Goal: Task Accomplishment & Management: Complete application form

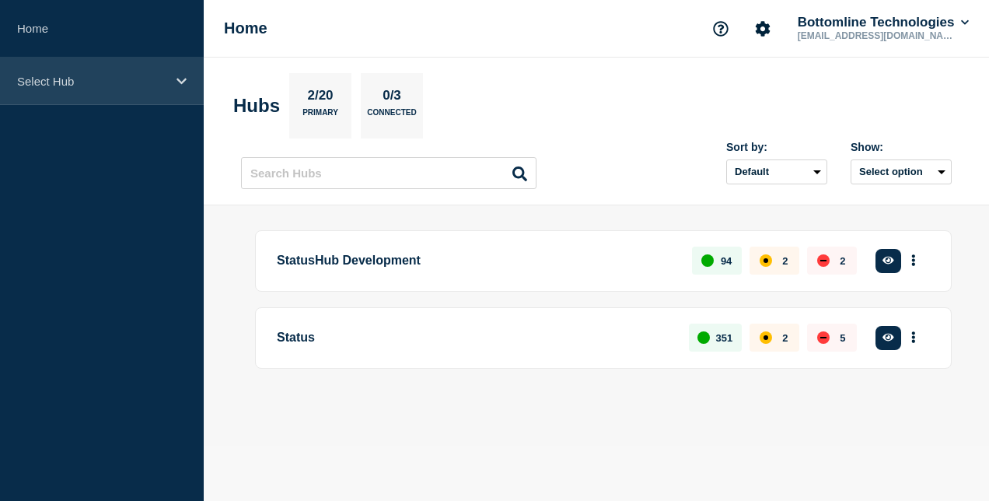
click at [146, 101] on div "Select Hub" at bounding box center [102, 81] width 204 height 47
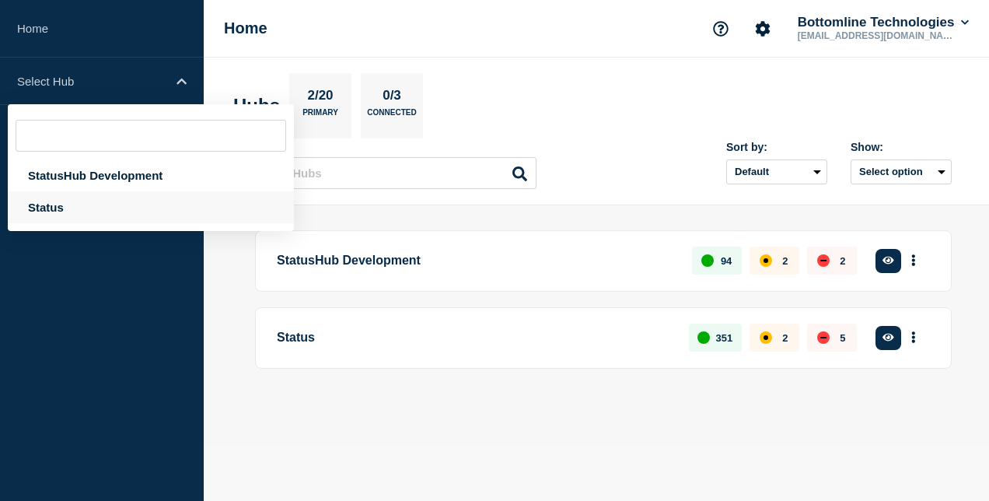
click at [113, 206] on div "Status" at bounding box center [151, 207] width 286 height 32
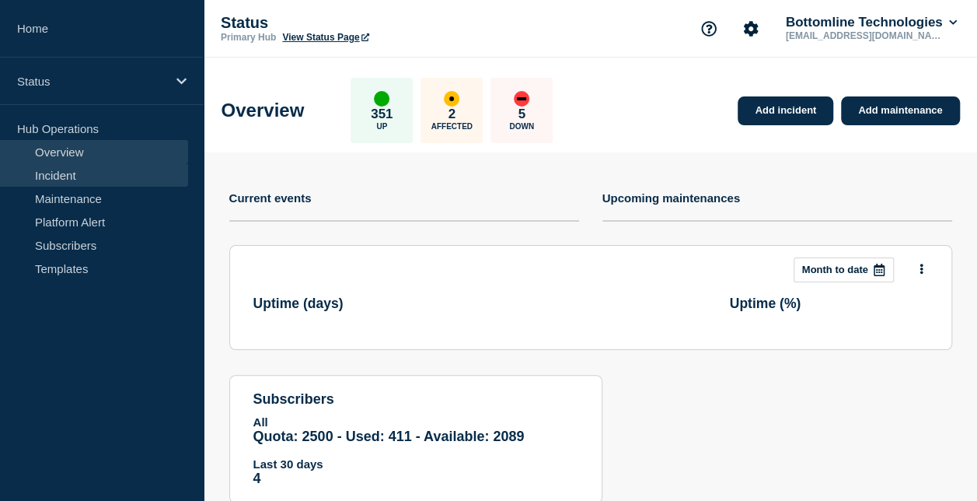
click at [131, 169] on link "Incident" at bounding box center [94, 174] width 188 height 23
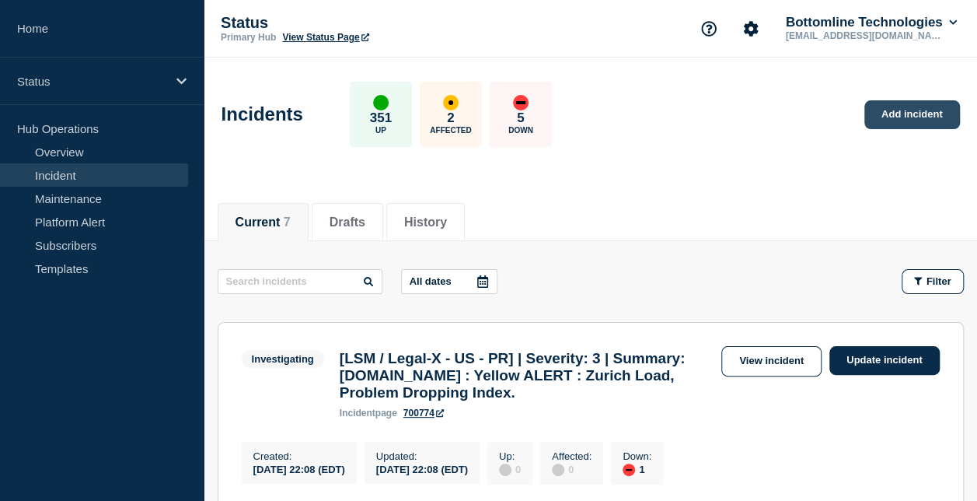
click at [887, 116] on link "Add incident" at bounding box center [912, 114] width 96 height 29
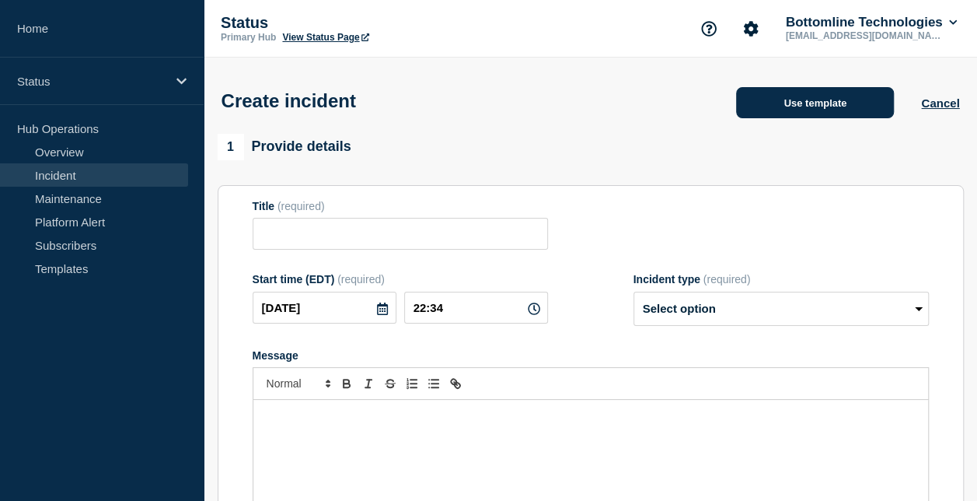
click at [827, 106] on button "Use template" at bounding box center [815, 102] width 158 height 31
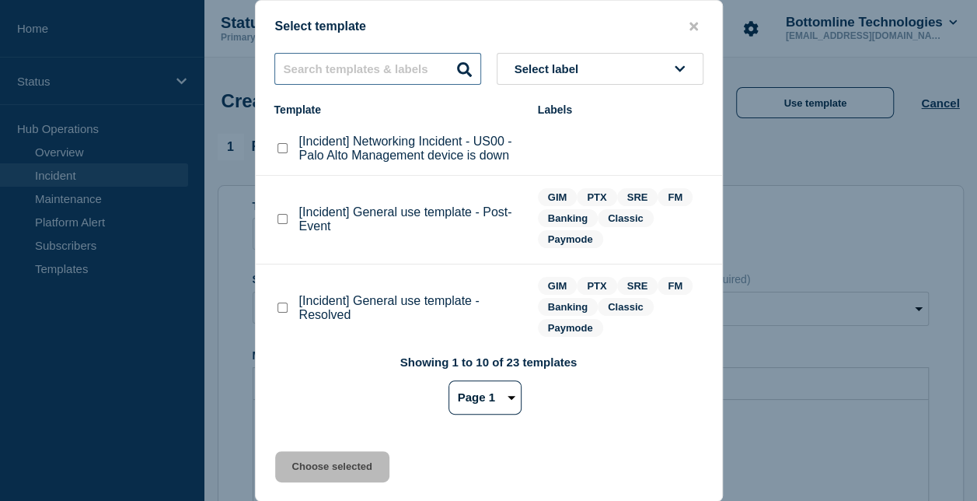
click at [363, 65] on input "text" at bounding box center [377, 69] width 207 height 32
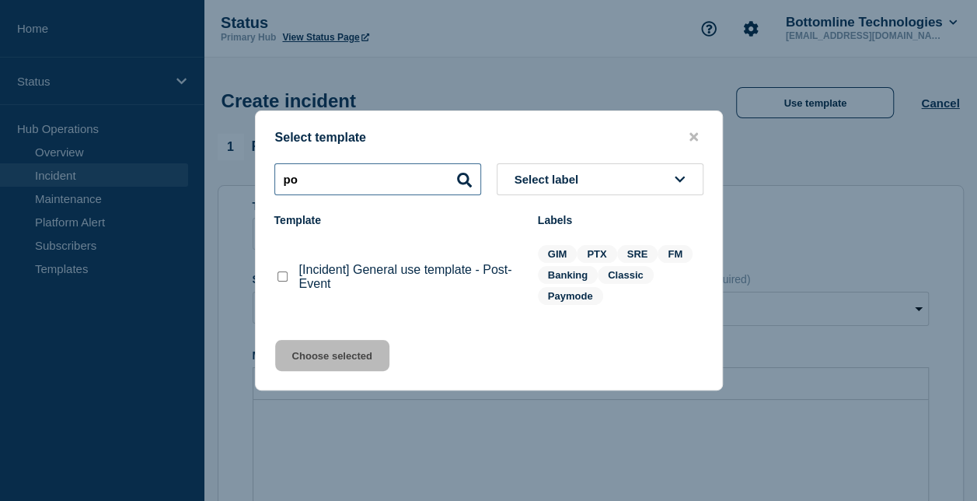
type input "p"
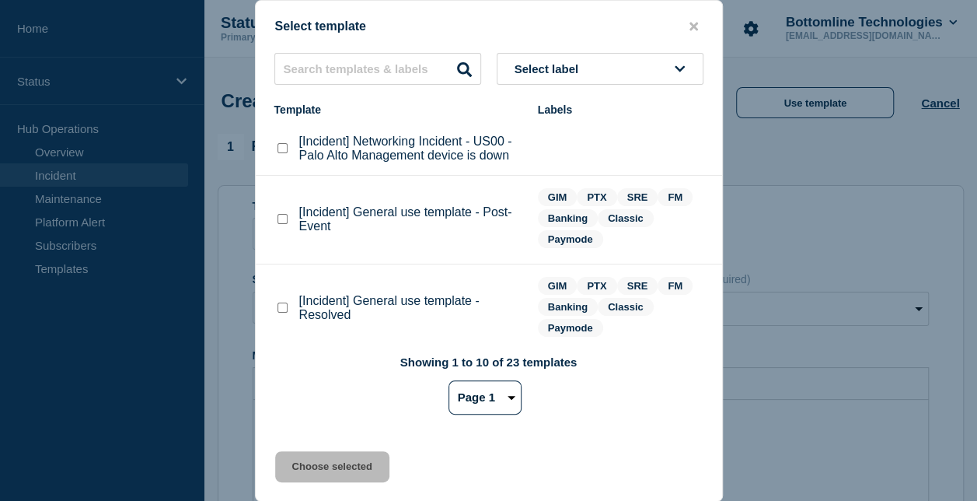
click at [550, 75] on button "Select label" at bounding box center [600, 69] width 207 height 32
type input "gim"
click at [548, 155] on button "GIM" at bounding box center [600, 154] width 207 height 32
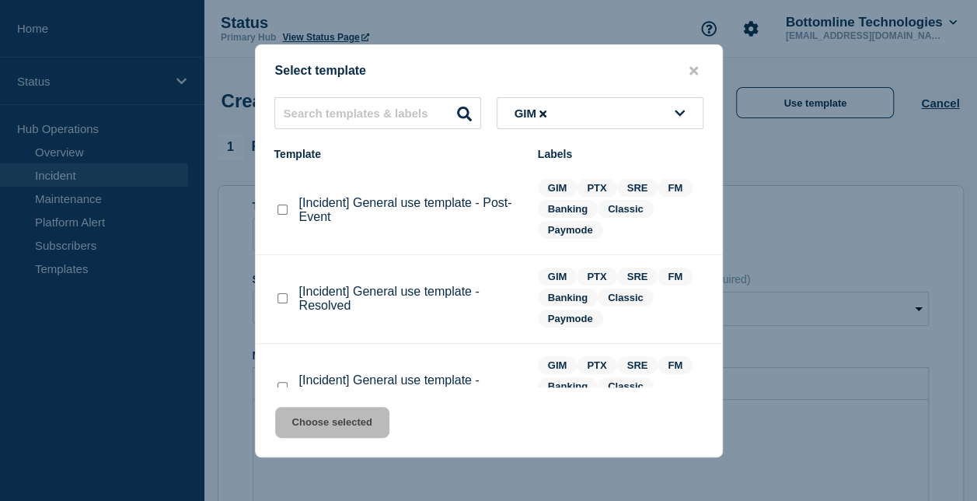
click at [284, 209] on checkbox"] "[Incident] General use template - Post-Event checkbox" at bounding box center [283, 209] width 10 height 10
checkbox checkbox"] "true"
click at [331, 427] on button "Choose selected" at bounding box center [332, 422] width 114 height 31
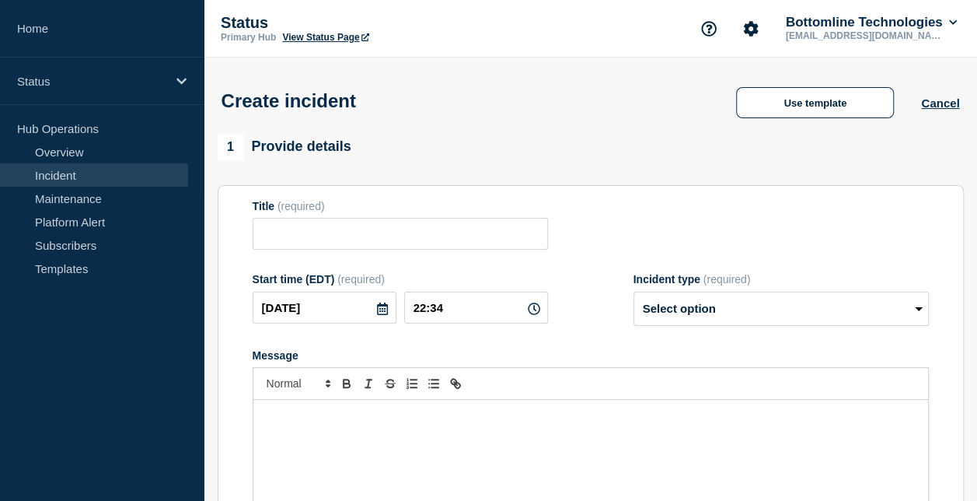
type input "[Incident] General use template - Post-Event"
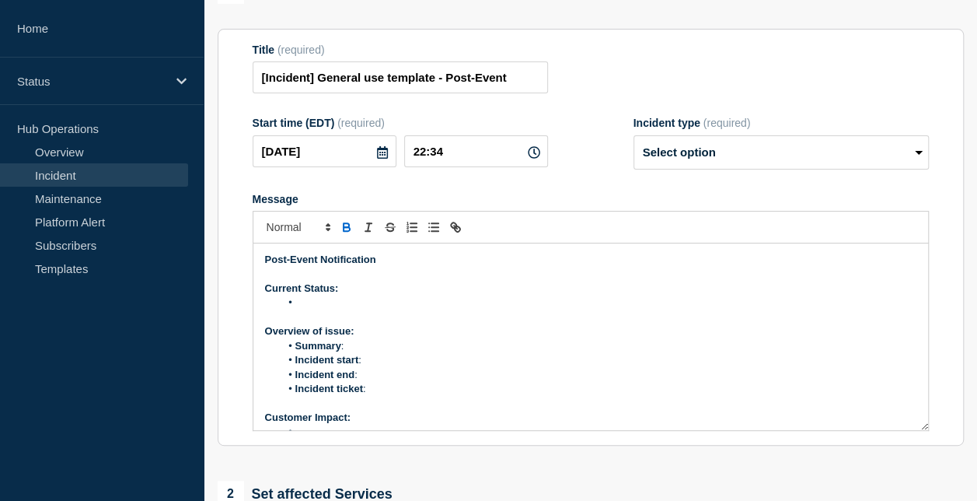
scroll to position [161, 0]
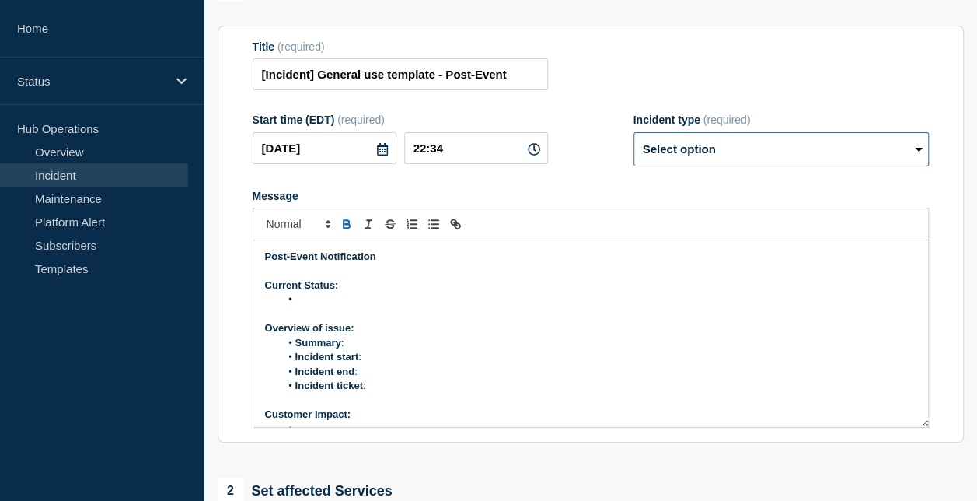
click at [669, 159] on select "Select option Investigating Identified Monitoring" at bounding box center [781, 149] width 295 height 34
click at [604, 165] on div "Start time (EDT) (required) [DATE] 22:34 Incident type (required) Select option…" at bounding box center [591, 139] width 676 height 53
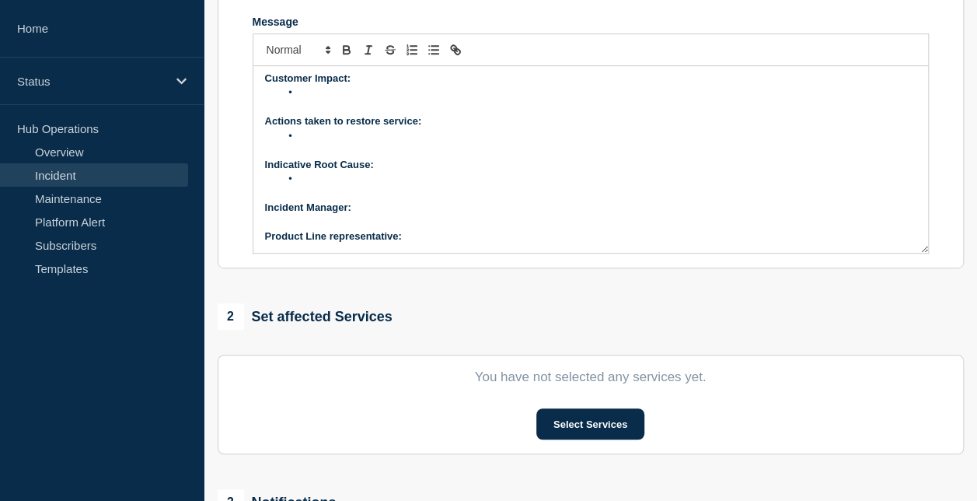
scroll to position [162, 0]
click at [579, 424] on button "Select Services" at bounding box center [590, 423] width 108 height 31
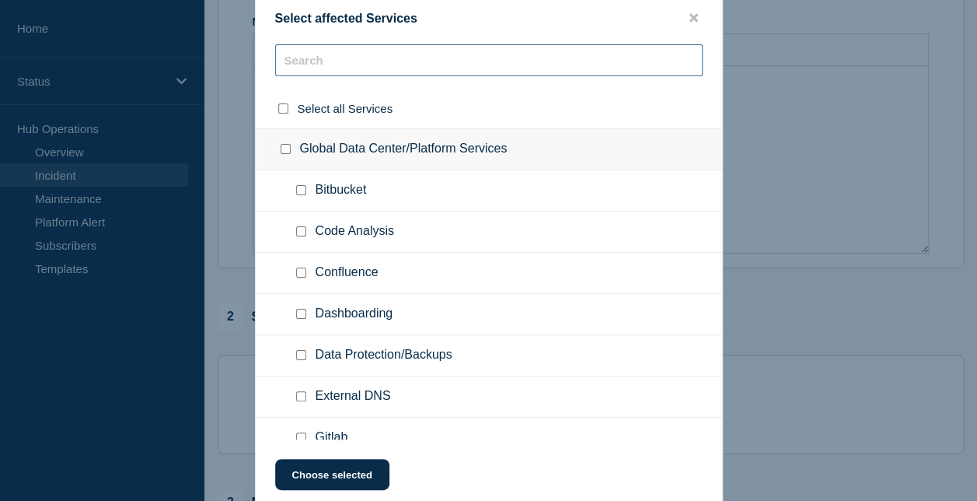
click at [365, 62] on input "text" at bounding box center [489, 60] width 428 height 32
type input "dc"
checkbox input "true"
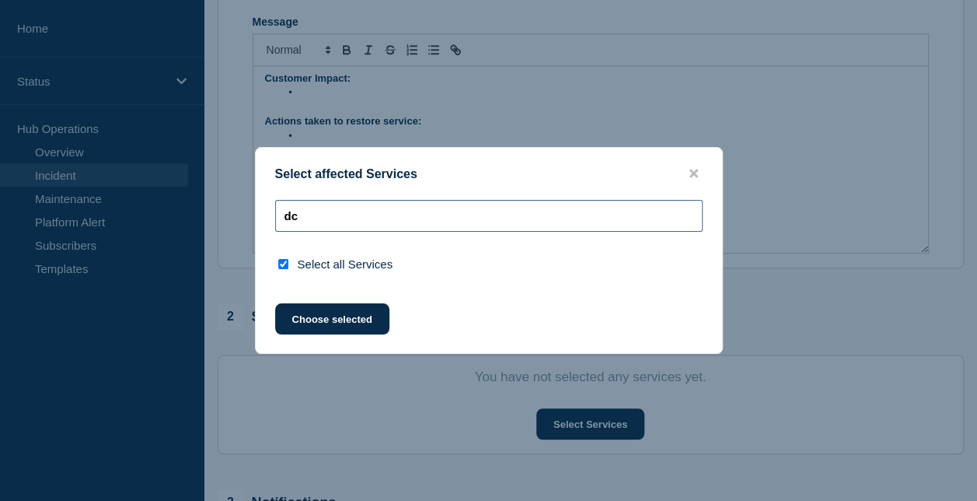
type input "d"
checkbox input "false"
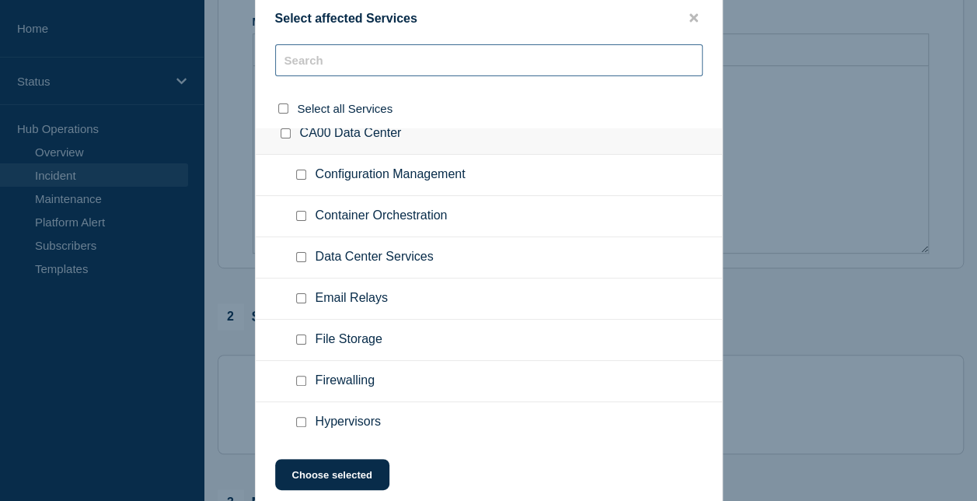
scroll to position [597, 0]
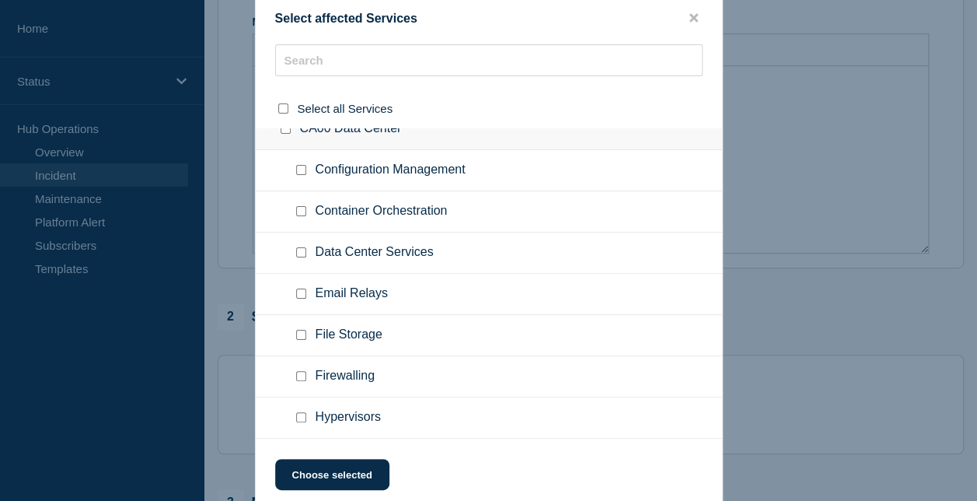
click at [302, 248] on input "Data Center Services checkbox" at bounding box center [301, 252] width 10 height 10
checkbox input "true"
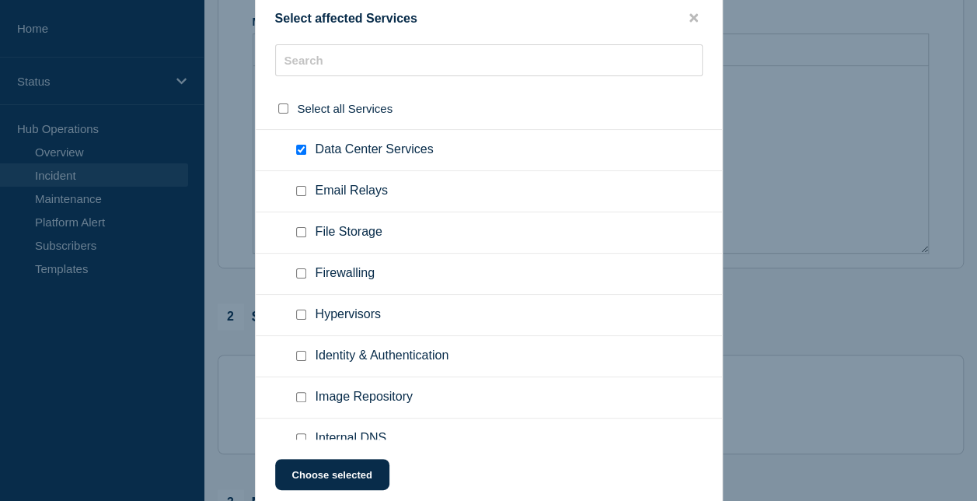
scroll to position [700, 0]
click at [297, 309] on input "Hypervisors checkbox" at bounding box center [301, 314] width 10 height 10
checkbox input "true"
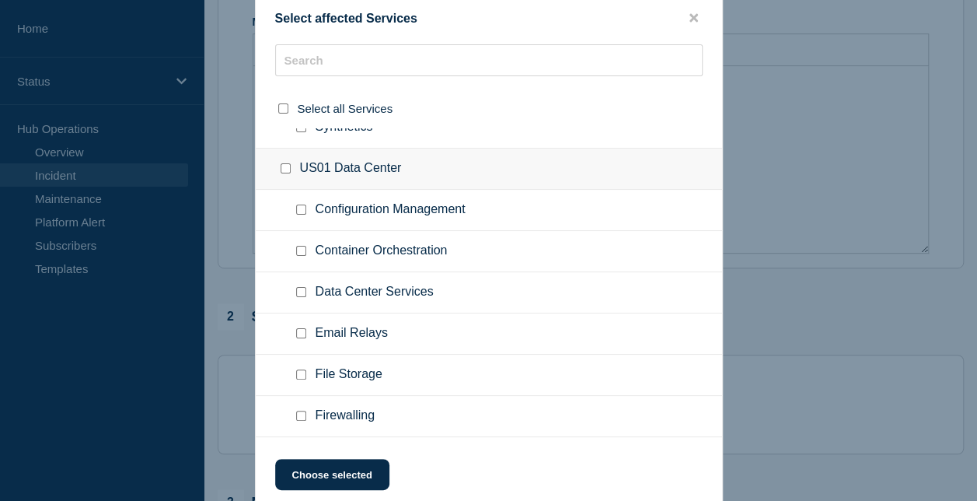
scroll to position [7076, 0]
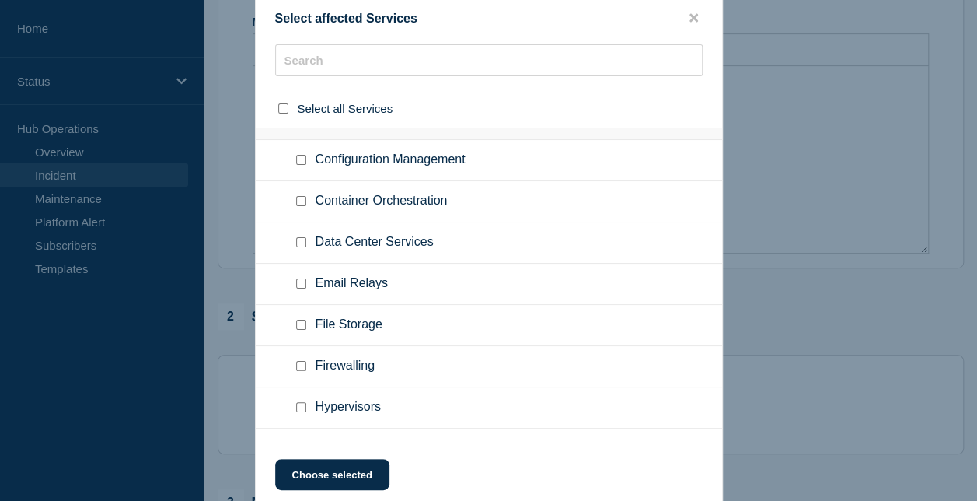
click at [303, 402] on input "Hypervisors checkbox" at bounding box center [301, 407] width 10 height 10
checkbox input "true"
click at [338, 471] on button "Choose selected" at bounding box center [332, 474] width 114 height 31
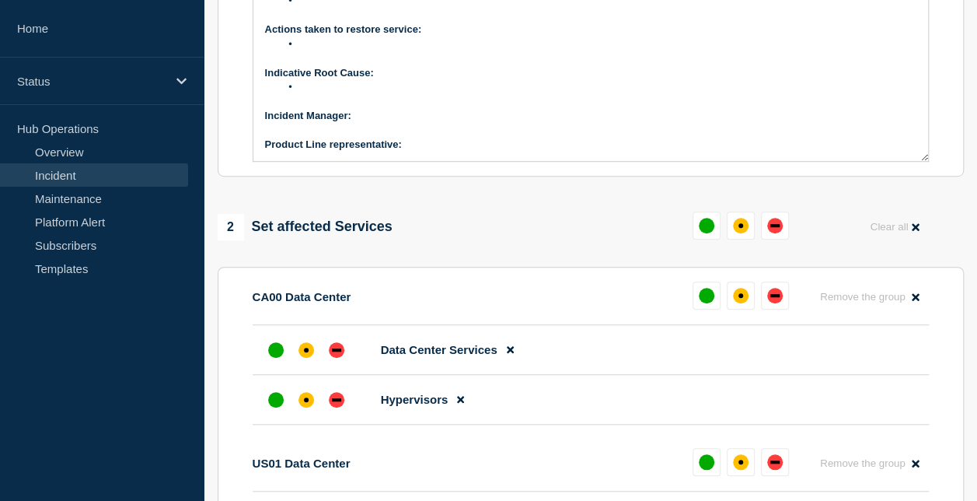
scroll to position [430, 0]
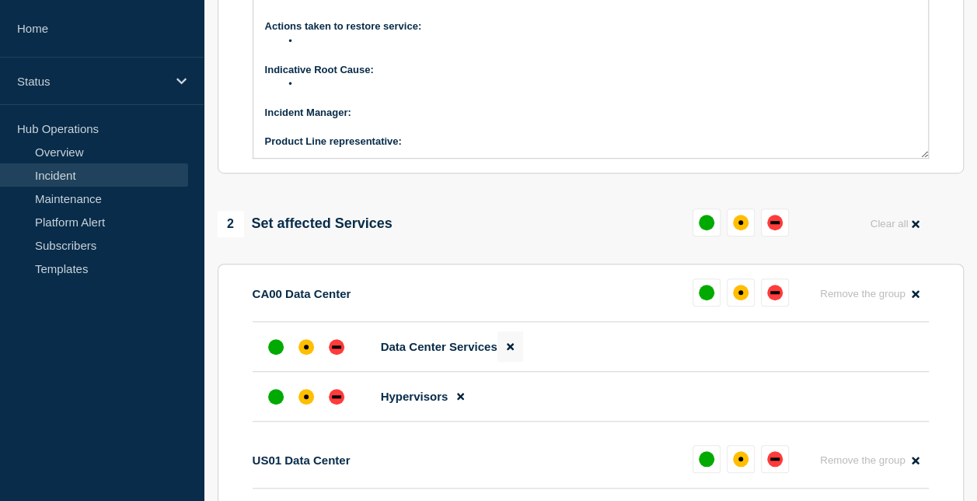
click at [508, 351] on icon at bounding box center [510, 346] width 7 height 10
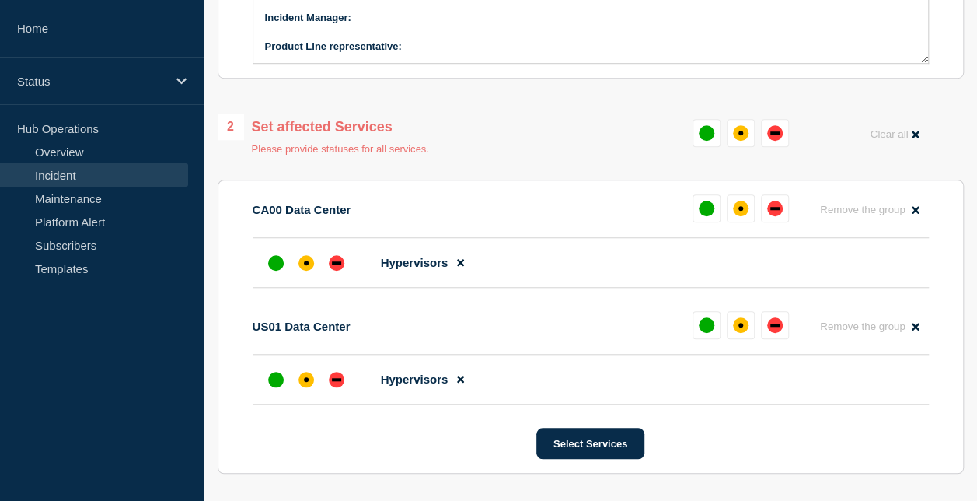
scroll to position [526, 0]
click at [466, 268] on button at bounding box center [461, 261] width 26 height 30
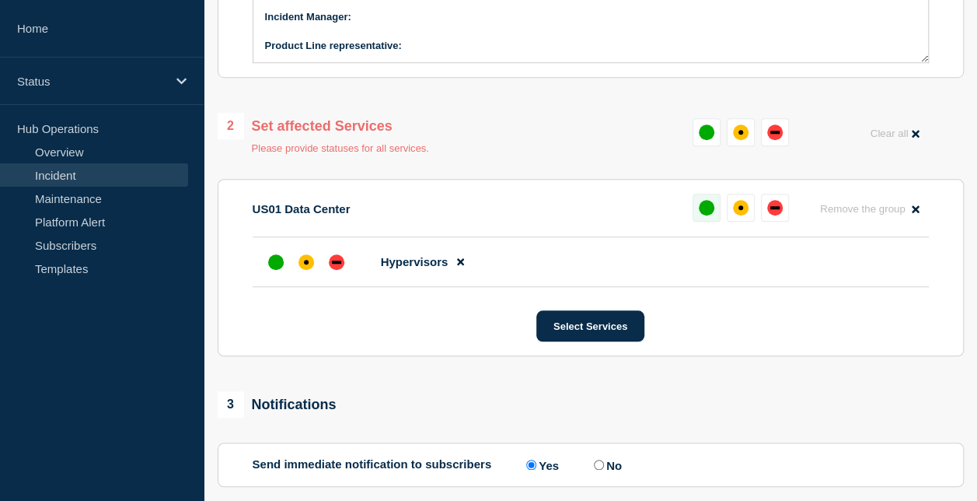
click at [703, 205] on div "up" at bounding box center [707, 208] width 16 height 16
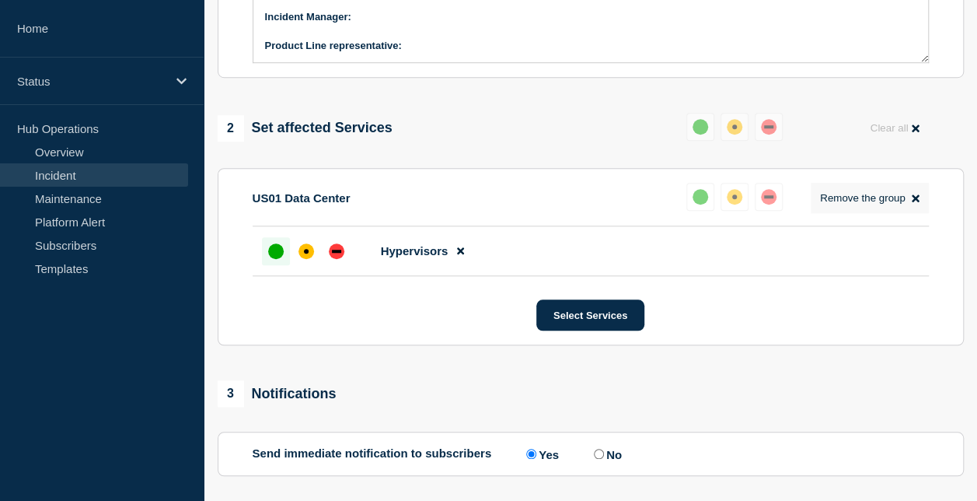
click at [918, 199] on icon at bounding box center [915, 198] width 7 height 10
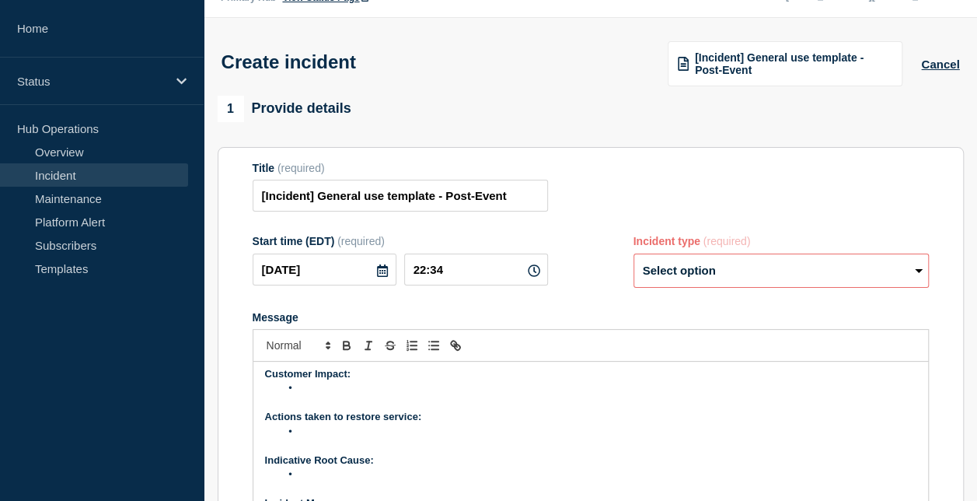
scroll to position [0, 0]
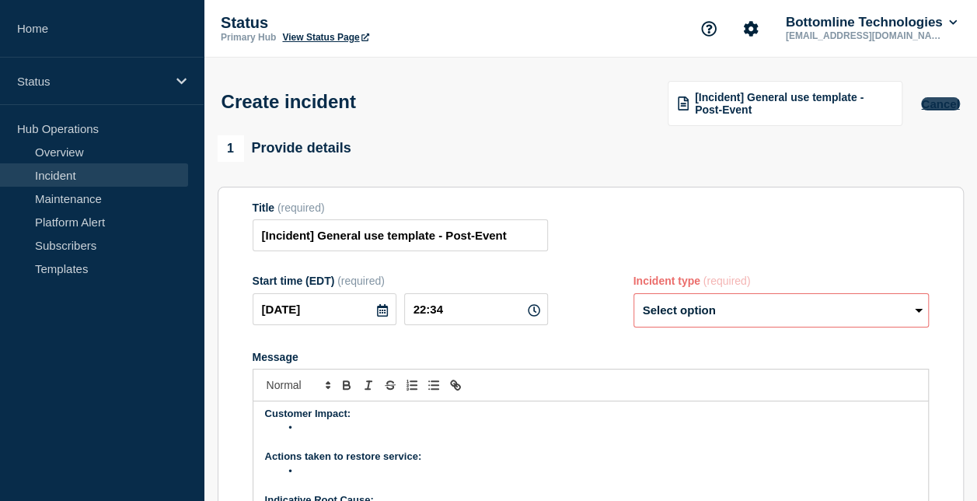
click at [933, 106] on button "Cancel" at bounding box center [940, 103] width 38 height 13
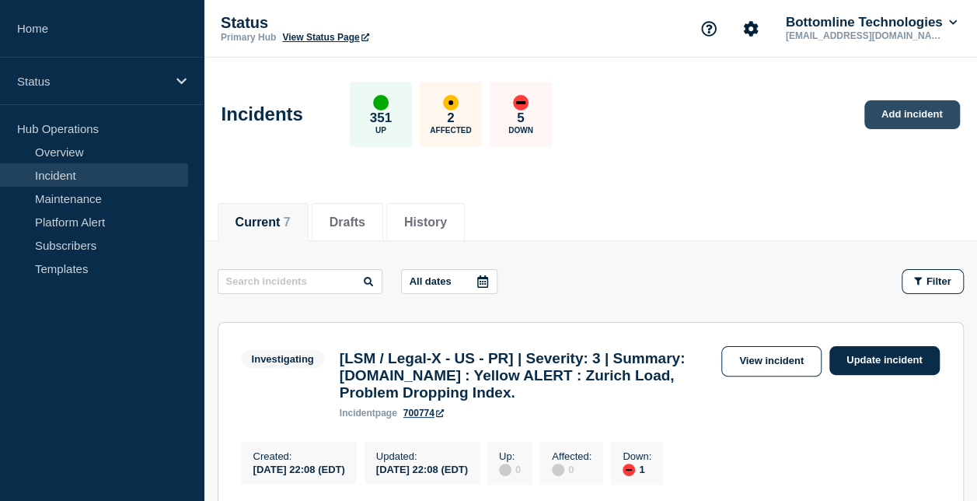
click at [885, 120] on link "Add incident" at bounding box center [912, 114] width 96 height 29
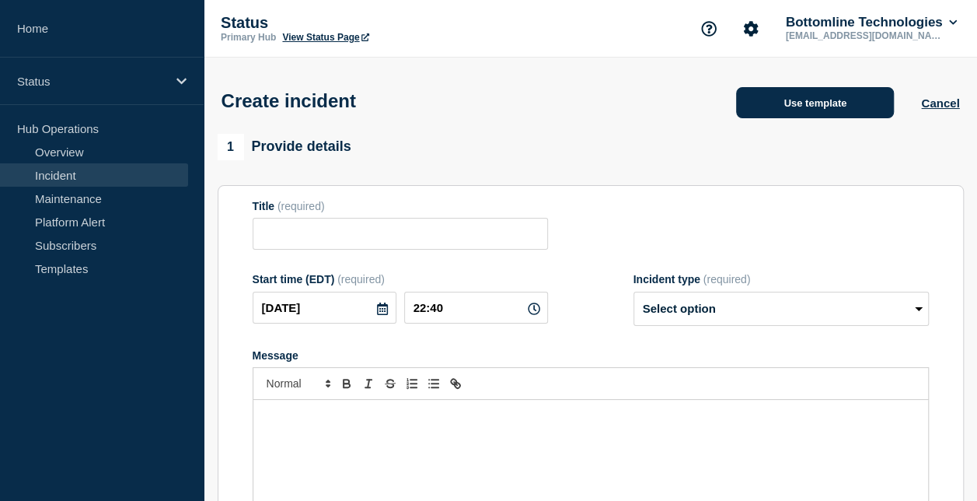
click at [751, 117] on button "Use template" at bounding box center [815, 102] width 158 height 31
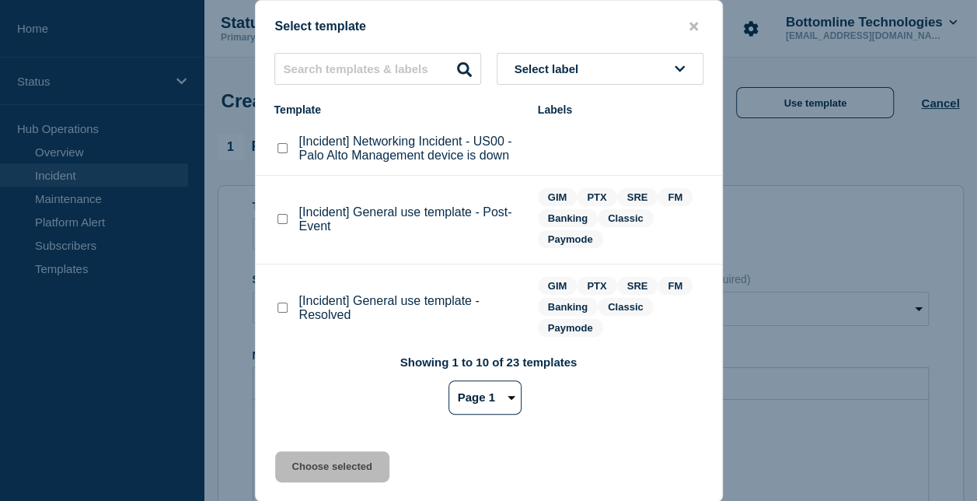
click at [557, 57] on button "Select label" at bounding box center [600, 69] width 207 height 32
type input "gim"
click at [542, 150] on button "GIM" at bounding box center [600, 154] width 207 height 32
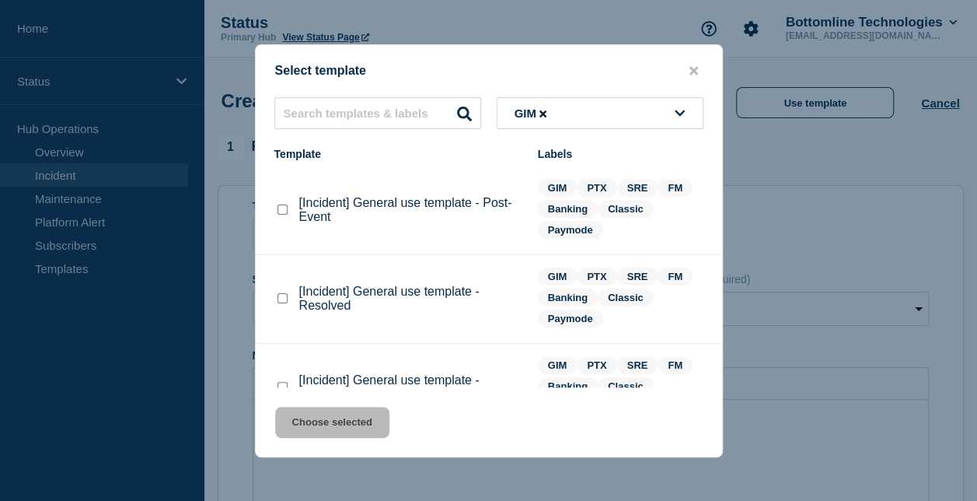
click at [285, 210] on checkbox"] "[Incident] General use template - Post-Event checkbox" at bounding box center [283, 209] width 10 height 10
checkbox checkbox"] "true"
click at [329, 421] on button "Choose selected" at bounding box center [332, 422] width 114 height 31
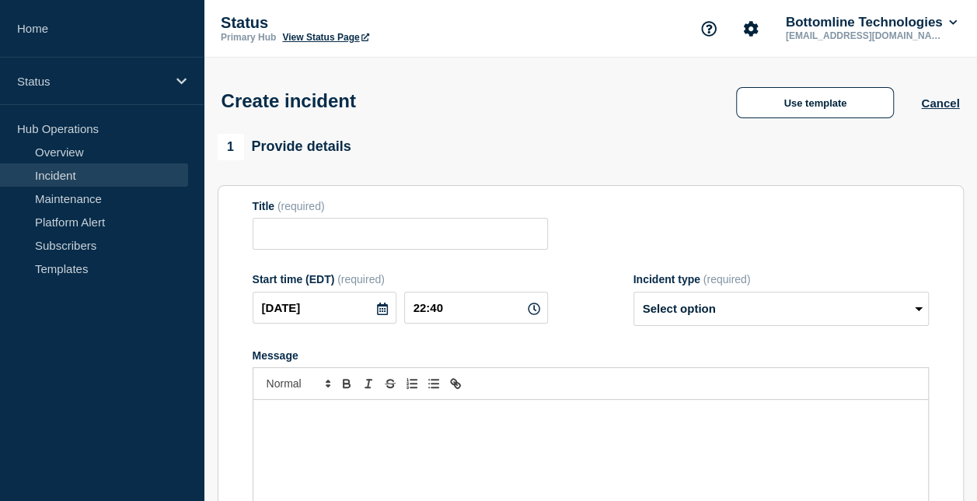
type input "[Incident] General use template - Post-Event"
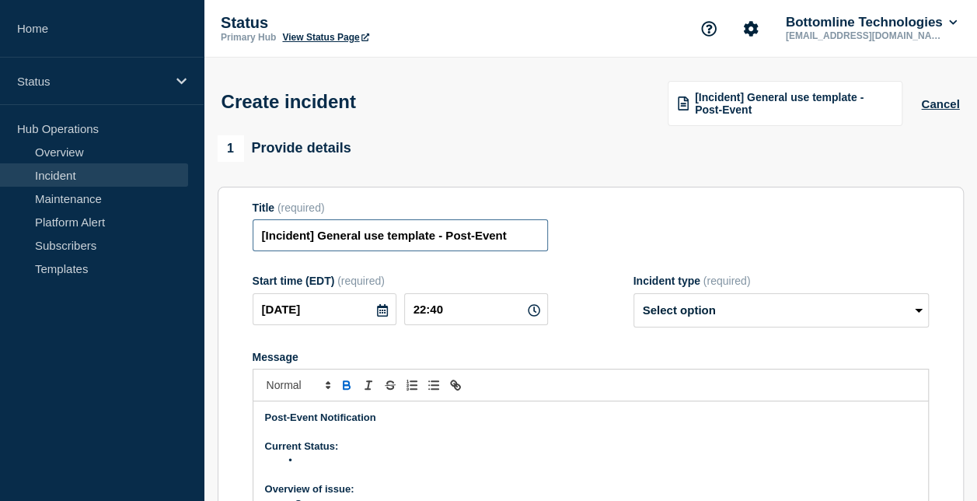
click at [510, 238] on input "[Incident] General use template - Post-Event" at bounding box center [400, 235] width 295 height 32
